Goal: Information Seeking & Learning: Check status

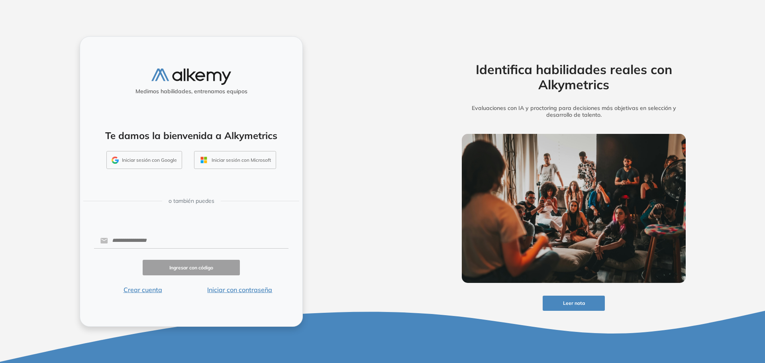
click at [153, 156] on button "Iniciar sesión con Google" at bounding box center [144, 160] width 76 height 18
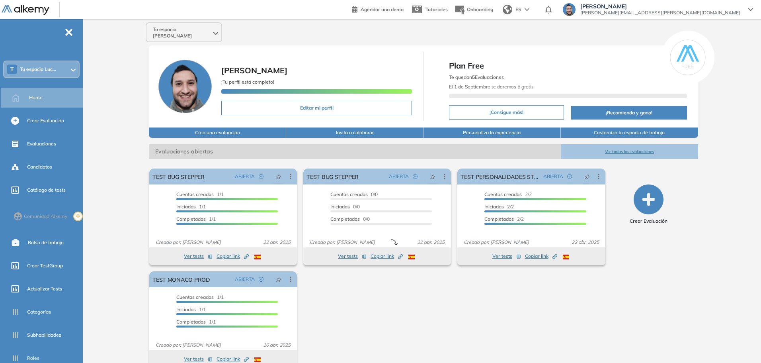
click at [43, 67] on span "Tu espacio Luc..." at bounding box center [38, 69] width 36 height 6
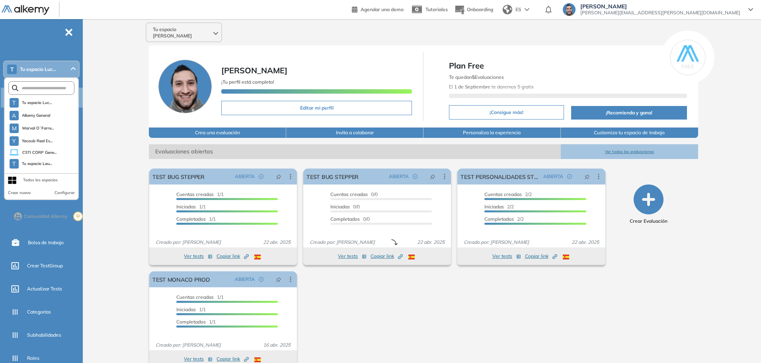
click at [43, 67] on span "Tu espacio Luc..." at bounding box center [38, 69] width 36 height 6
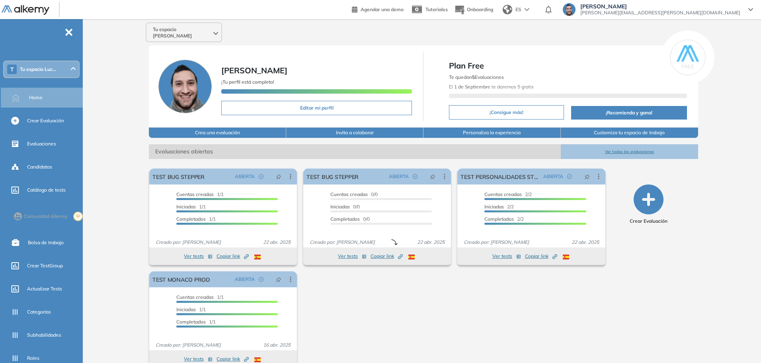
click at [43, 67] on span "Tu espacio Luc..." at bounding box center [38, 69] width 36 height 6
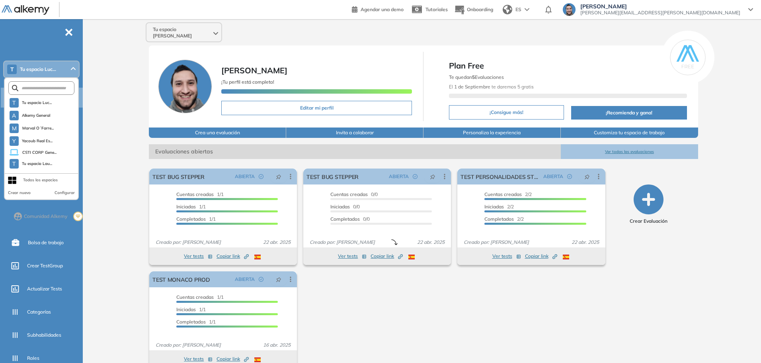
click at [43, 67] on span "Tu espacio Luc..." at bounding box center [38, 69] width 36 height 6
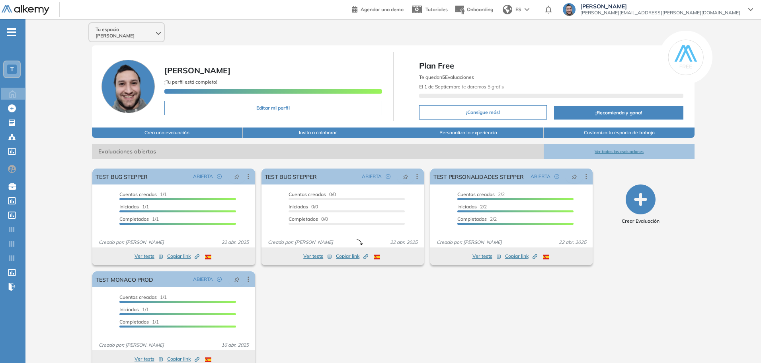
click at [422, 352] on div "El proctoring será activado ¡Importante!: Los usuarios que ya realizaron la eva…" at bounding box center [342, 267] width 507 height 205
click at [15, 70] on div "T" at bounding box center [12, 70] width 10 height 10
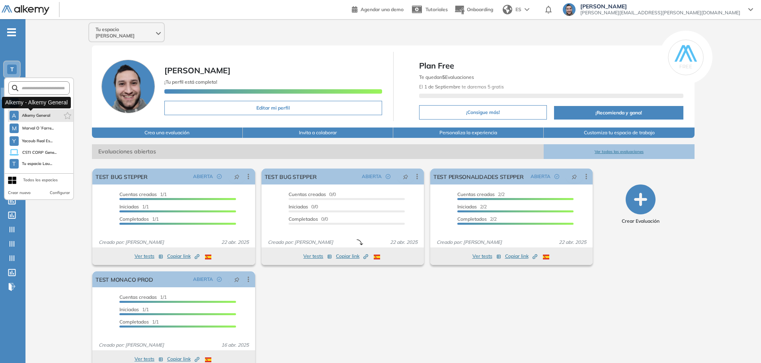
click at [41, 116] on span "Alkemy General" at bounding box center [36, 115] width 29 height 6
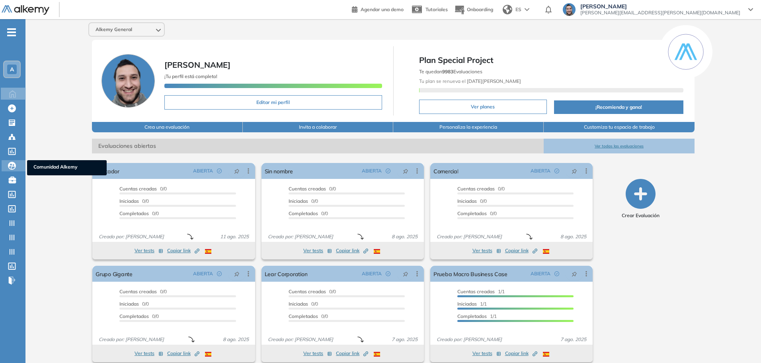
click at [13, 164] on icon at bounding box center [12, 166] width 8 height 8
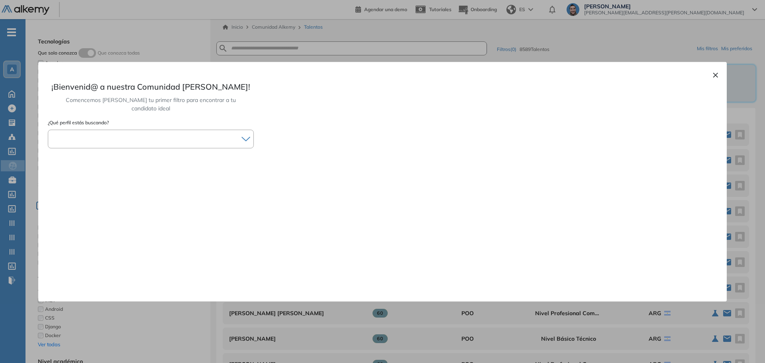
drag, startPoint x: 713, startPoint y: 74, endPoint x: 477, endPoint y: 107, distance: 238.4
click at [713, 75] on button "×" at bounding box center [715, 75] width 6 height 10
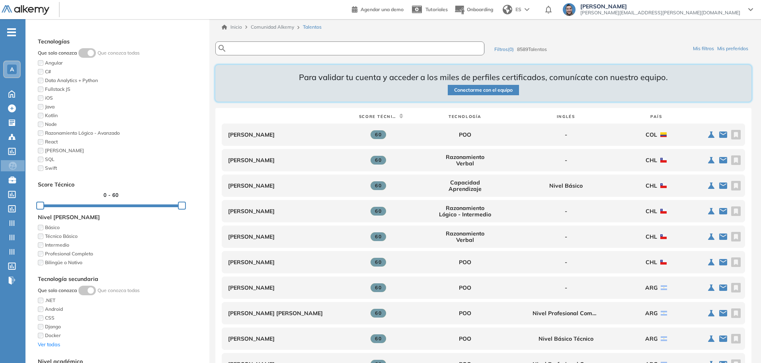
click at [287, 47] on input "text" at bounding box center [339, 48] width 225 height 6
type input "******"
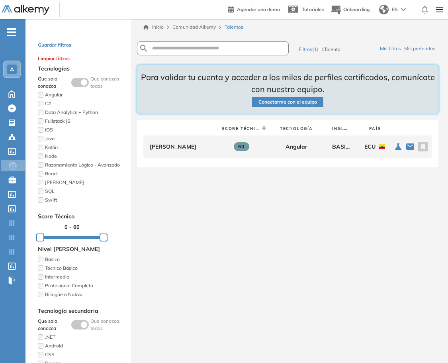
click at [12, 69] on span "A" at bounding box center [12, 69] width 4 height 6
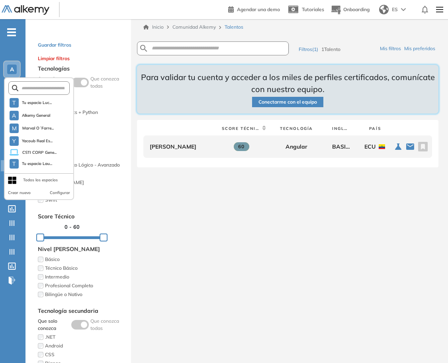
click at [12, 69] on span "A" at bounding box center [12, 69] width 4 height 6
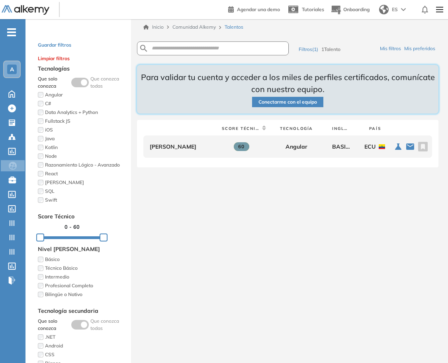
click at [10, 90] on icon at bounding box center [12, 93] width 14 height 10
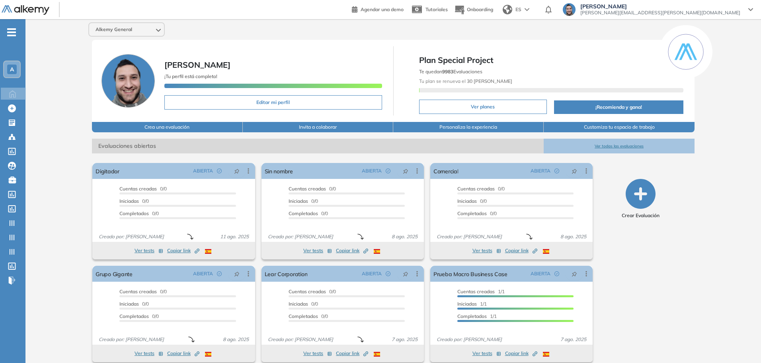
click at [20, 72] on div "A" at bounding box center [12, 70] width 18 height 18
click at [10, 69] on span "A" at bounding box center [12, 69] width 4 height 6
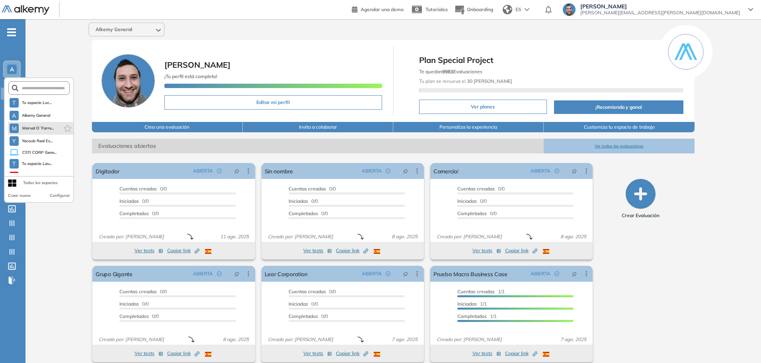
scroll to position [10, 0]
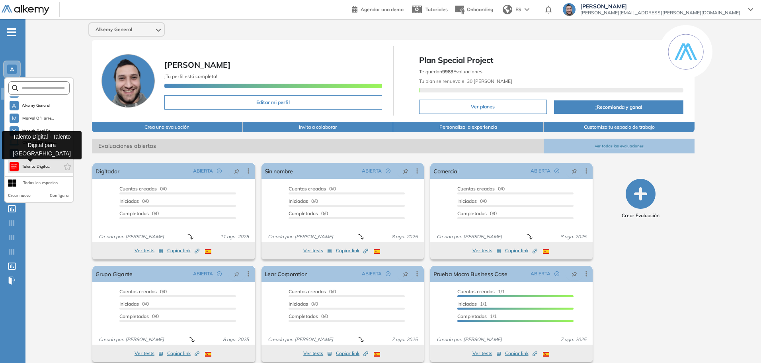
click at [40, 167] on span "Talento Digita..." at bounding box center [36, 166] width 29 height 6
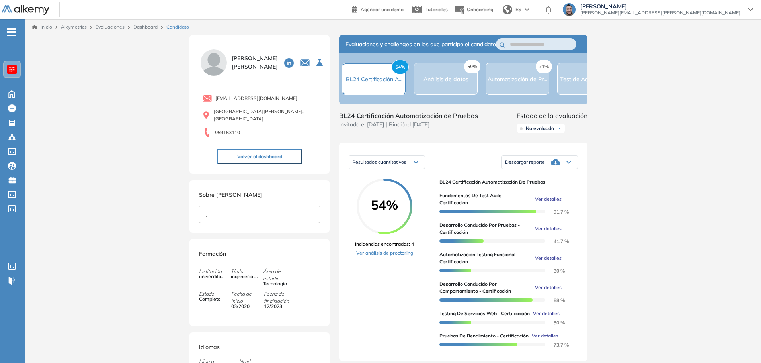
click at [692, 149] on div "Inicio Alkymetrics Evaluaciones Dashboard Candidato Duración : 00:00:00 Cantida…" at bounding box center [393, 330] width 736 height 622
click at [544, 165] on span "Descargar reporte" at bounding box center [525, 162] width 40 height 6
click at [532, 199] on li "Descargar informe resumido" at bounding box center [535, 195] width 59 height 8
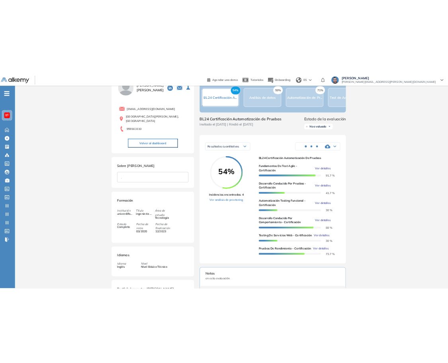
scroll to position [119, 0]
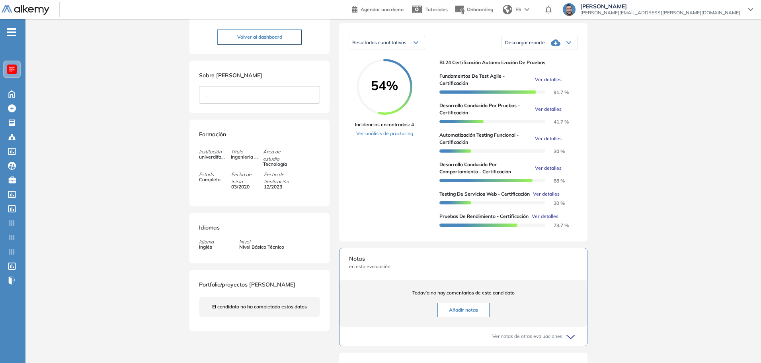
click at [713, 176] on div "Inicio Alkymetrics Evaluaciones Dashboard Candidato Duración : 00:00:00 Cantida…" at bounding box center [393, 211] width 736 height 622
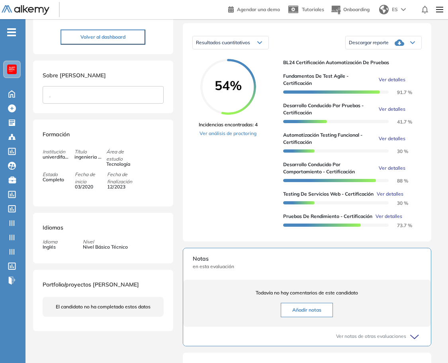
click at [429, 189] on div "Resultados cuantitativos Resultados cuantitativos Descargar reporte Descargar i…" at bounding box center [307, 132] width 248 height 218
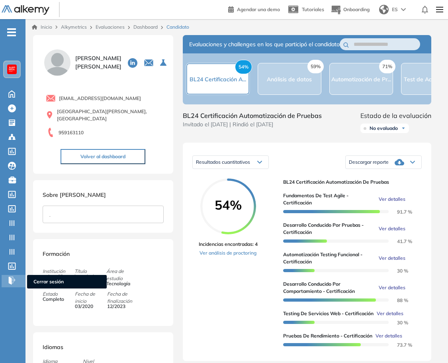
click at [8, 282] on div "Cerrar sesión Cerrar sesión" at bounding box center [14, 281] width 24 height 12
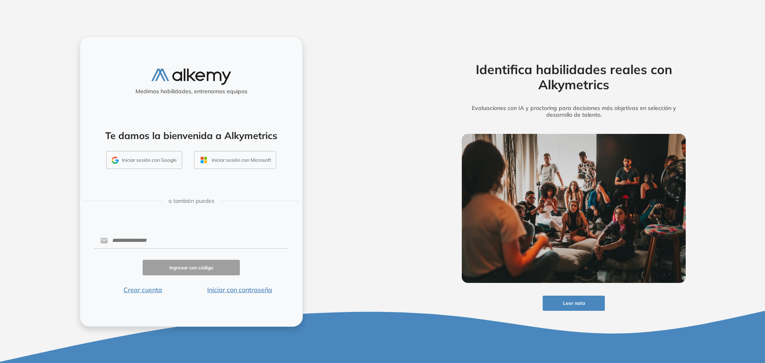
click at [158, 160] on button "Iniciar sesión con Google" at bounding box center [144, 160] width 76 height 18
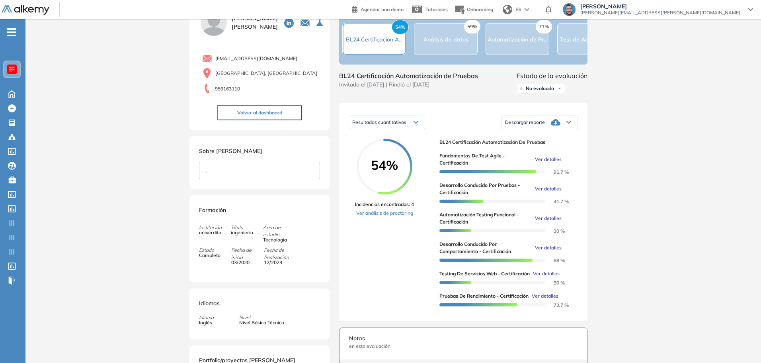
scroll to position [80, 0]
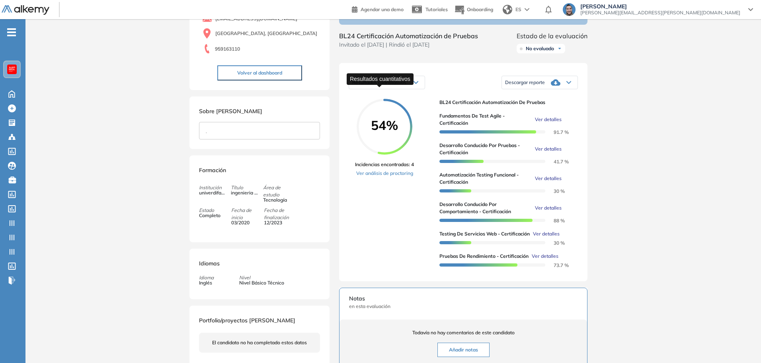
click at [398, 85] on span "Resultados cuantitativos" at bounding box center [379, 82] width 54 height 6
click at [409, 88] on div "Resultados cuantitativos" at bounding box center [387, 82] width 76 height 13
click at [403, 85] on span "Resultados cuantitativos" at bounding box center [379, 82] width 54 height 6
click at [394, 135] on div "54%" at bounding box center [385, 127] width 56 height 16
click at [401, 89] on div "Resultados cuantitativos" at bounding box center [387, 82] width 76 height 13
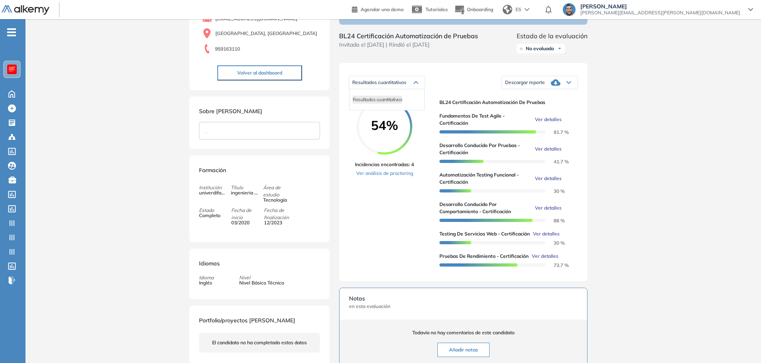
click at [395, 131] on span "54%" at bounding box center [385, 125] width 56 height 13
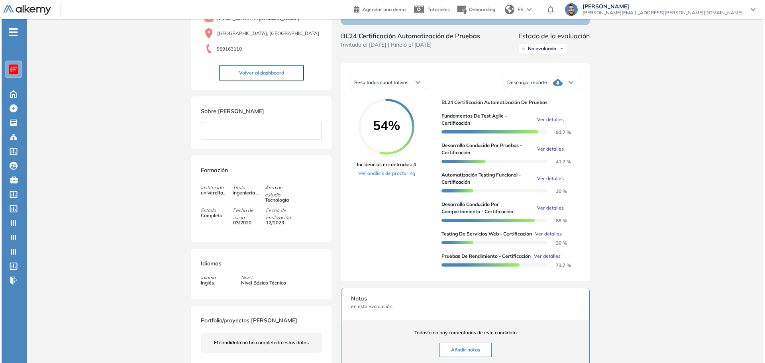
scroll to position [40, 0]
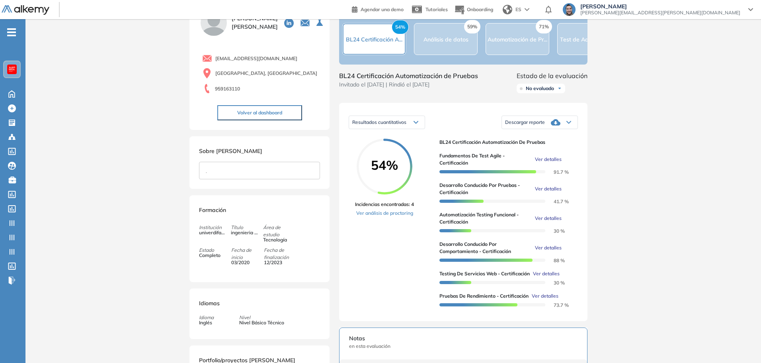
click at [550, 163] on span "Ver detalles" at bounding box center [548, 159] width 27 height 7
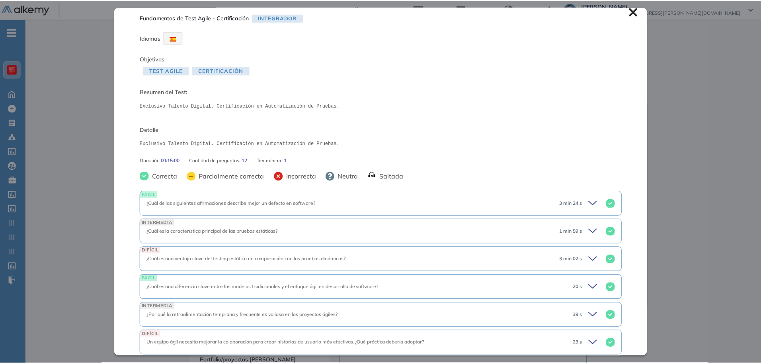
scroll to position [0, 0]
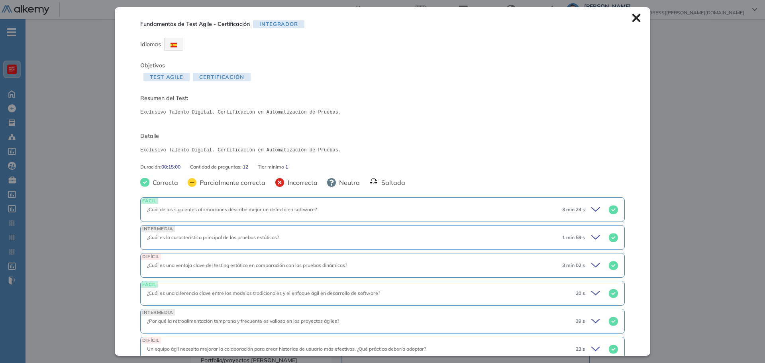
click at [632, 20] on icon at bounding box center [636, 18] width 8 height 8
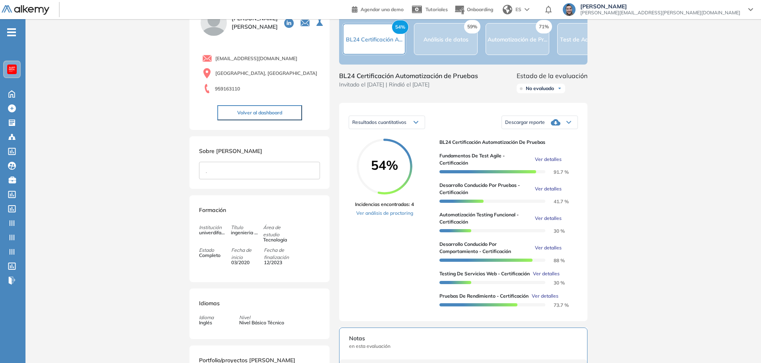
click at [549, 163] on span "Ver detalles" at bounding box center [548, 159] width 27 height 7
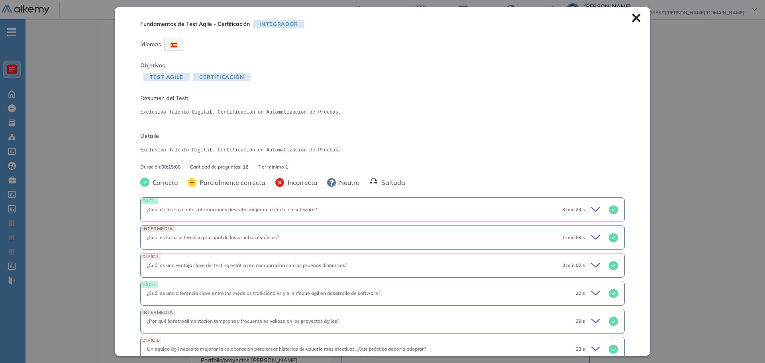
click at [632, 18] on icon at bounding box center [636, 18] width 9 height 9
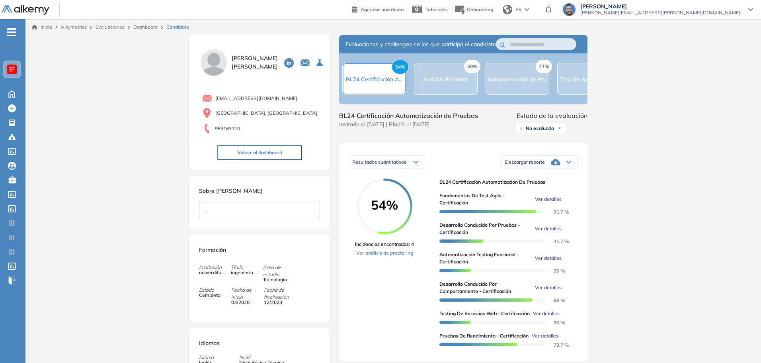
click at [141, 28] on link "Dashboard" at bounding box center [145, 27] width 24 height 6
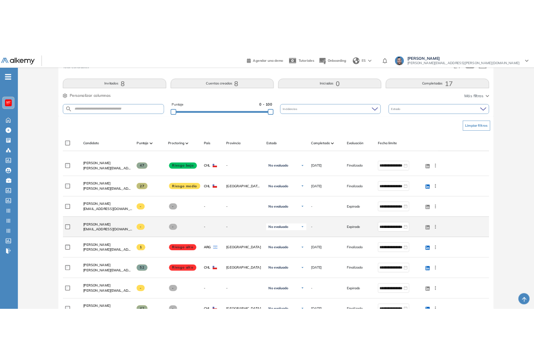
scroll to position [80, 0]
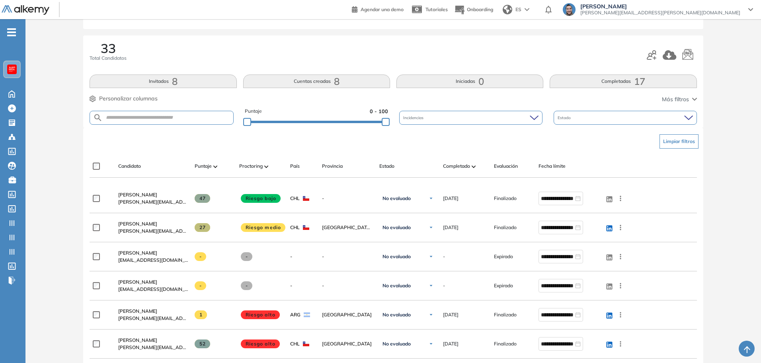
click at [216, 168] on span at bounding box center [215, 166] width 4 height 8
click at [204, 167] on span "Puntaje" at bounding box center [203, 165] width 17 height 7
click at [206, 167] on span "Puntaje" at bounding box center [203, 165] width 17 height 7
click at [215, 166] on img at bounding box center [215, 166] width 4 height 2
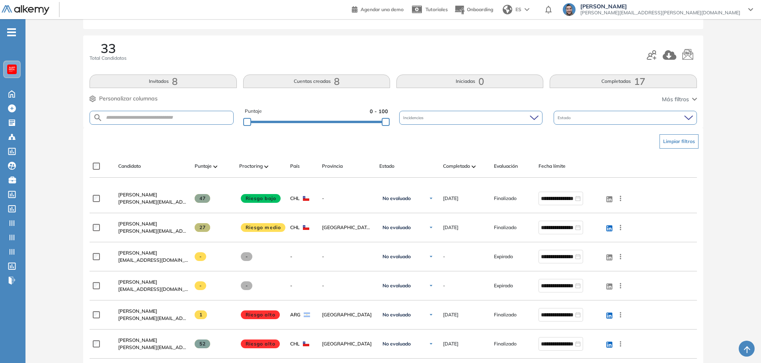
click at [215, 166] on img at bounding box center [215, 166] width 4 height 2
click at [205, 167] on span "Puntaje" at bounding box center [203, 165] width 17 height 7
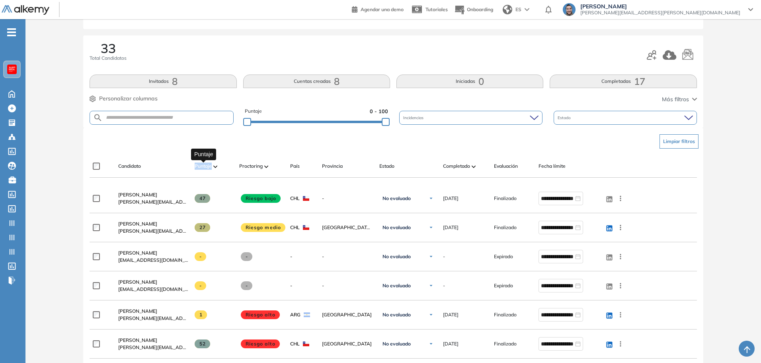
click at [205, 167] on span "Puntaje" at bounding box center [203, 165] width 17 height 7
click at [211, 174] on div "Candidato Puntaje Proctoring País Provincia Estado Completado Evaluación Fecha …" at bounding box center [357, 169] width 535 height 16
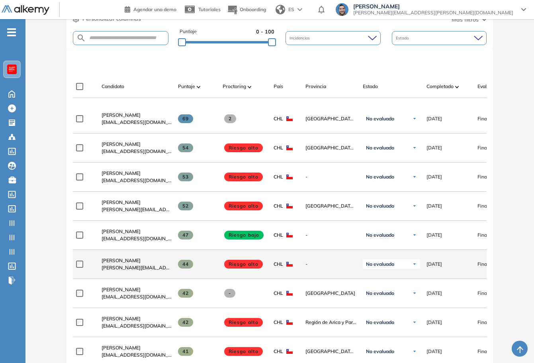
scroll to position [199, 0]
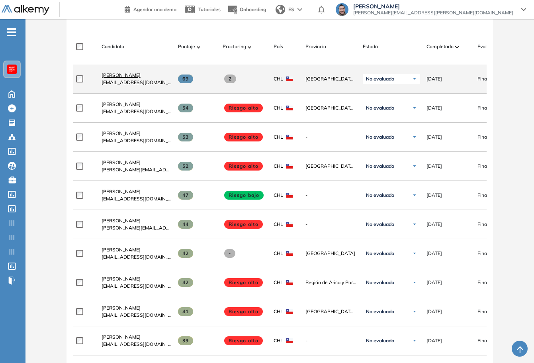
click at [128, 76] on span "Antonella Nattino" at bounding box center [121, 75] width 39 height 6
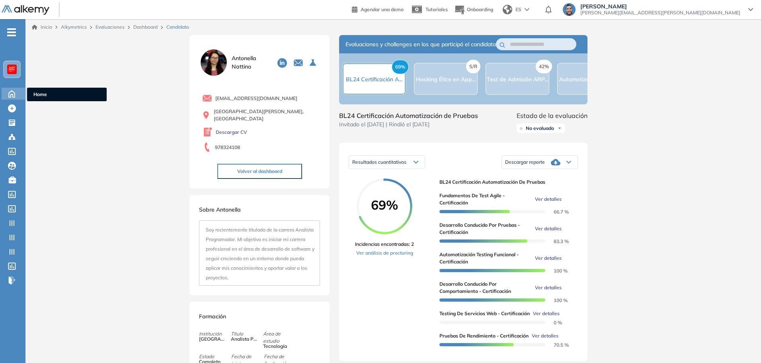
click at [10, 92] on icon at bounding box center [12, 93] width 6 height 7
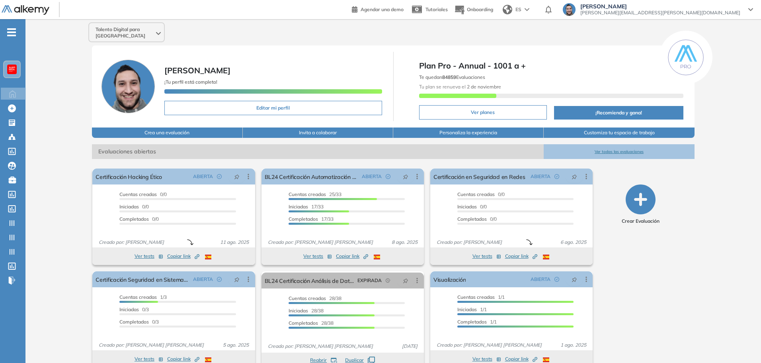
click at [5, 67] on div at bounding box center [12, 69] width 16 height 16
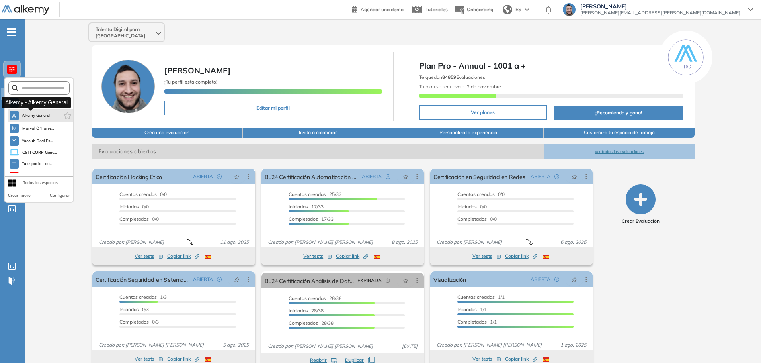
click at [44, 117] on span "Alkemy General" at bounding box center [36, 115] width 29 height 6
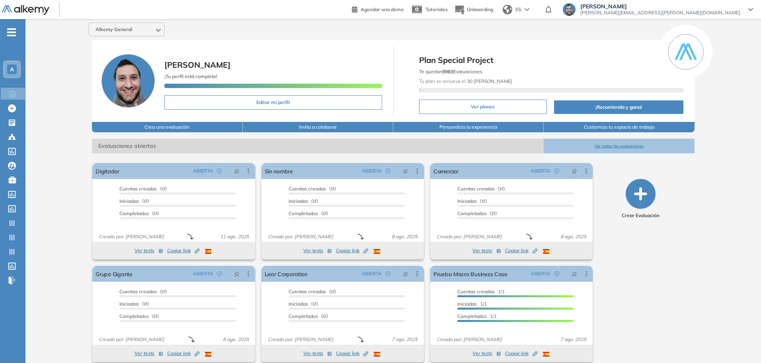
scroll to position [9, 0]
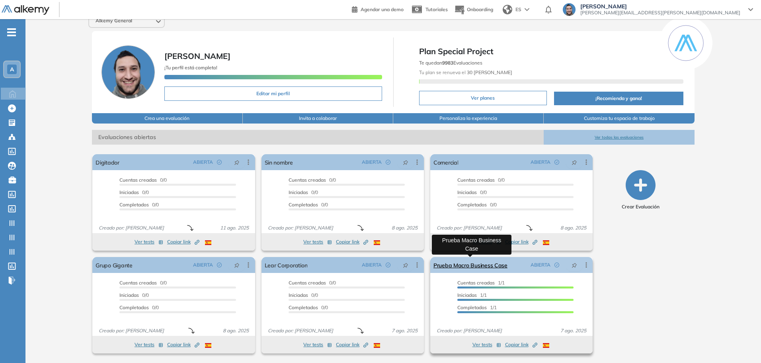
click at [474, 266] on link "Prueba Macro Business Case" at bounding box center [471, 265] width 74 height 16
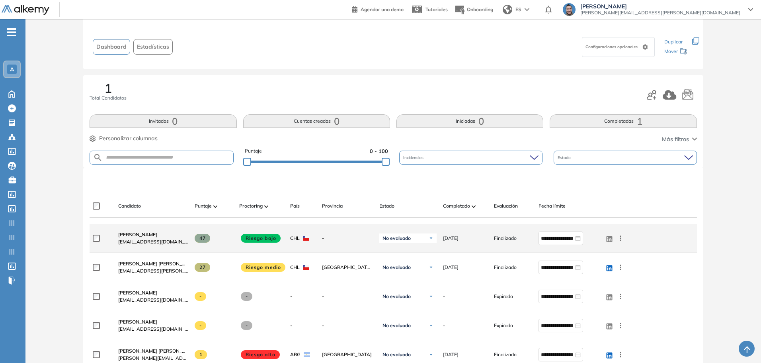
scroll to position [80, 0]
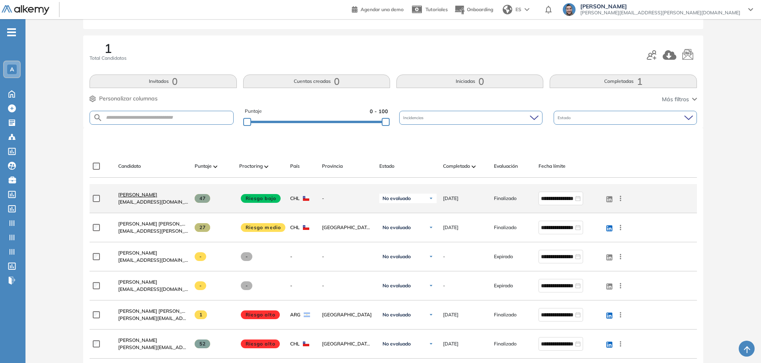
click at [148, 194] on span "Francisco Armijo" at bounding box center [137, 195] width 39 height 6
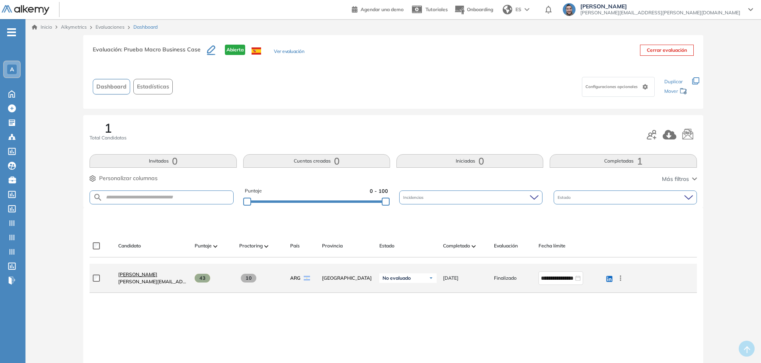
click at [137, 275] on span "Sofia Grigorjev" at bounding box center [137, 274] width 39 height 6
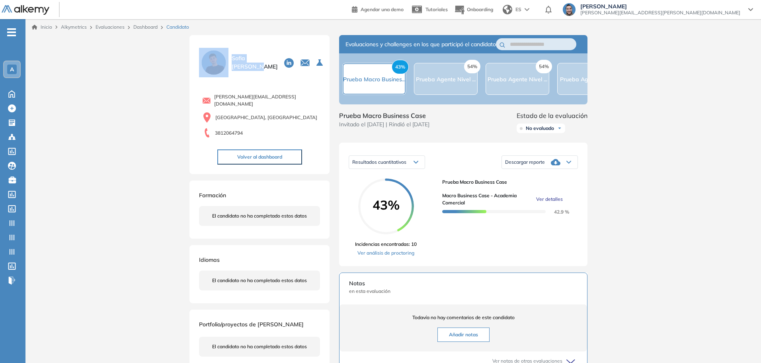
drag, startPoint x: 269, startPoint y: 63, endPoint x: 237, endPoint y: 68, distance: 32.9
click at [180, 64] on div "Inicio Alkymetrics Evaluaciones Dashboard Candidato Duración : 00:00:00 Cantida…" at bounding box center [393, 257] width 736 height 477
click at [237, 68] on div "Sofia Grigorjev 0 . Digitador 1 . Comercial 2 . Grupo Gigante 3 . Sin nombre 4 …" at bounding box center [259, 62] width 121 height 29
drag, startPoint x: 262, startPoint y: 63, endPoint x: 218, endPoint y: 65, distance: 44.6
click at [218, 65] on div "Sofia Grigorjev 0 . Digitador 1 . Comercial 2 . Grupo Gigante 3 . Sin nombre 4 …" at bounding box center [259, 62] width 121 height 29
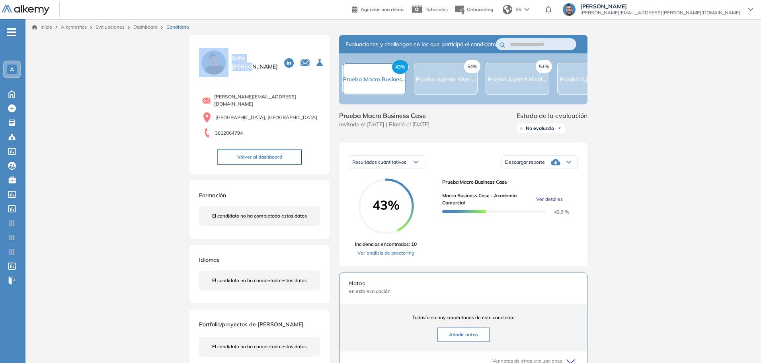
click at [255, 71] on div "Sofia Grigorjev 0 . Digitador 1 . Comercial 2 . Grupo Gigante 3 . Sin nombre 4 …" at bounding box center [259, 62] width 121 height 29
click at [261, 68] on div "Sofia Grigorjev 0 . Digitador 1 . Comercial 2 . Grupo Gigante 3 . Sin nombre 4 …" at bounding box center [259, 62] width 121 height 29
drag, startPoint x: 264, startPoint y: 63, endPoint x: 187, endPoint y: 67, distance: 76.9
click at [187, 67] on div "Duración : 00:00:00 Cantidad de preguntas: Correcta Parcialmente correcta Incor…" at bounding box center [393, 280] width 414 height 490
click at [245, 70] on div "Sofia Grigorjev 0 . Digitador 1 . Comercial 2 . Grupo Gigante 3 . Sin nombre 4 …" at bounding box center [259, 62] width 121 height 29
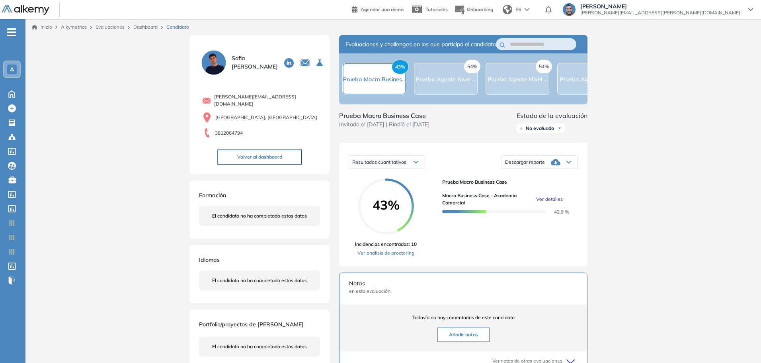
click at [375, 168] on div "Resultados cuantitativos" at bounding box center [387, 162] width 76 height 13
click at [376, 168] on div "Resultados cuantitativos" at bounding box center [387, 162] width 76 height 13
click at [537, 203] on span "Ver detalles" at bounding box center [549, 199] width 27 height 7
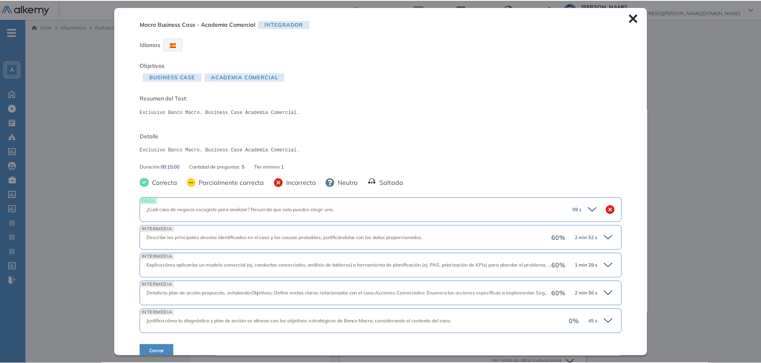
scroll to position [10, 0]
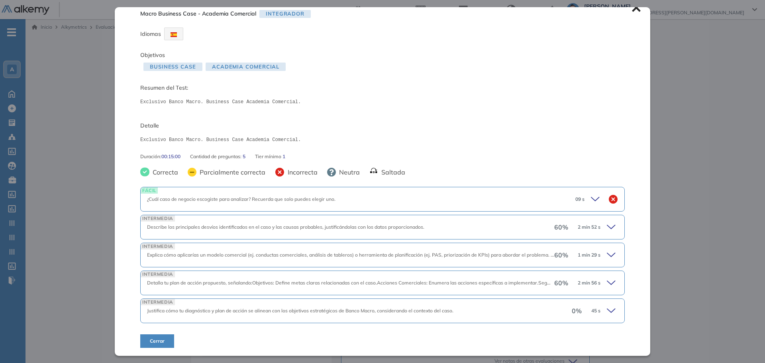
click at [537, 14] on div "Macro Business Case - Academia Comercial Integrador Idiomas Objetivos Business …" at bounding box center [382, 181] width 535 height 348
click at [537, 11] on icon at bounding box center [636, 7] width 9 height 9
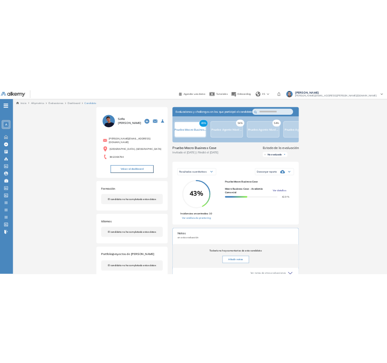
scroll to position [0, 0]
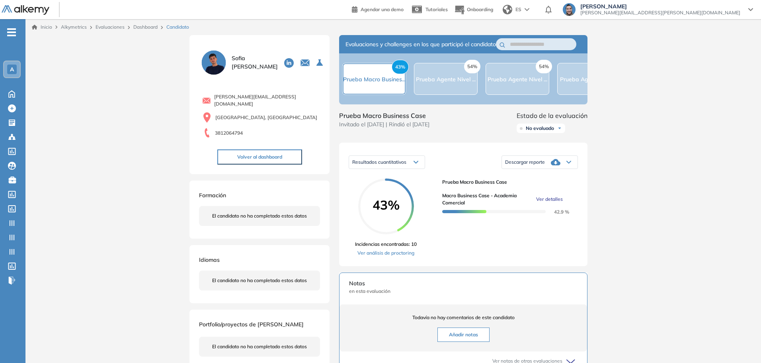
click at [751, 5] on div "Lucas Ruiz [EMAIL_ADDRESS][PERSON_NAME][DOMAIN_NAME]" at bounding box center [658, 9] width 190 height 13
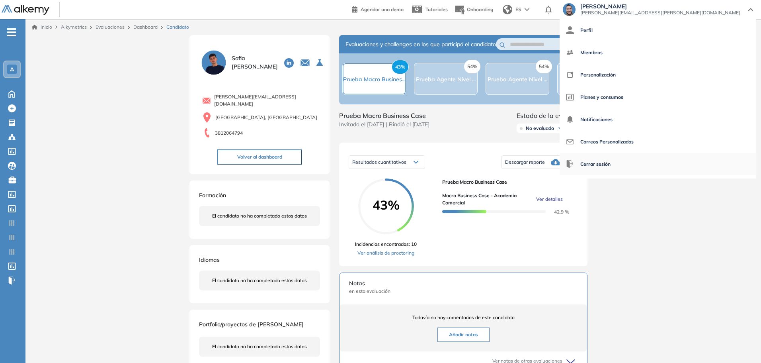
click at [724, 160] on li "Cerrar sesión" at bounding box center [658, 164] width 197 height 22
click at [611, 158] on span "Cerrar sesión" at bounding box center [596, 163] width 30 height 19
